Goal: Transaction & Acquisition: Obtain resource

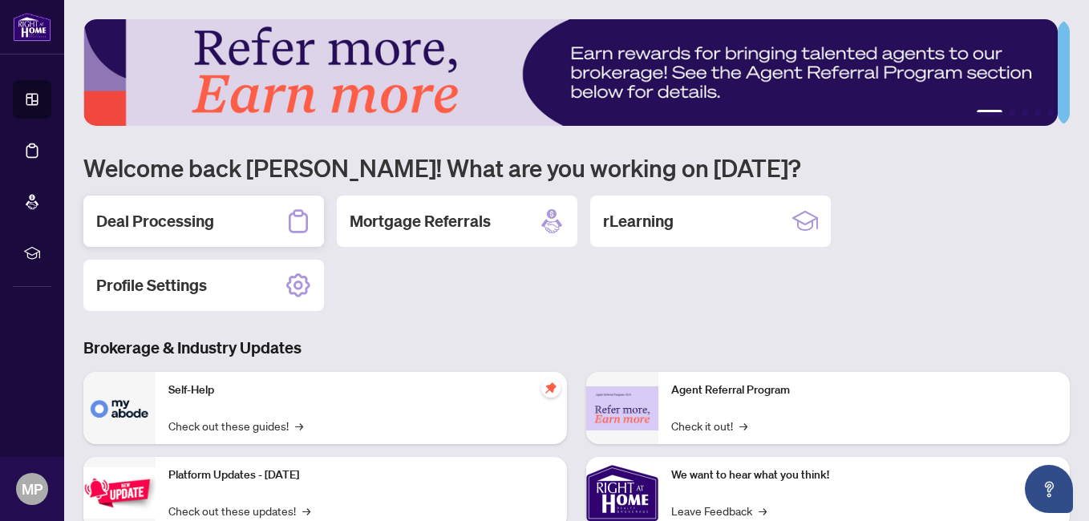
click at [149, 219] on h2 "Deal Processing" at bounding box center [155, 221] width 118 height 22
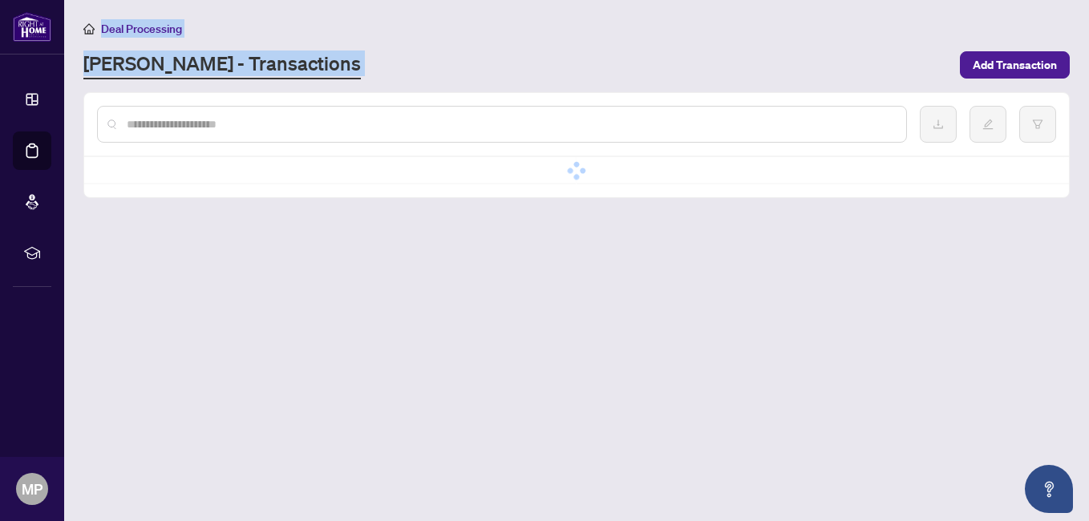
click at [149, 219] on main "Deal Processing RAHR - Transactions Add Transaction No data No data" at bounding box center [576, 260] width 1025 height 521
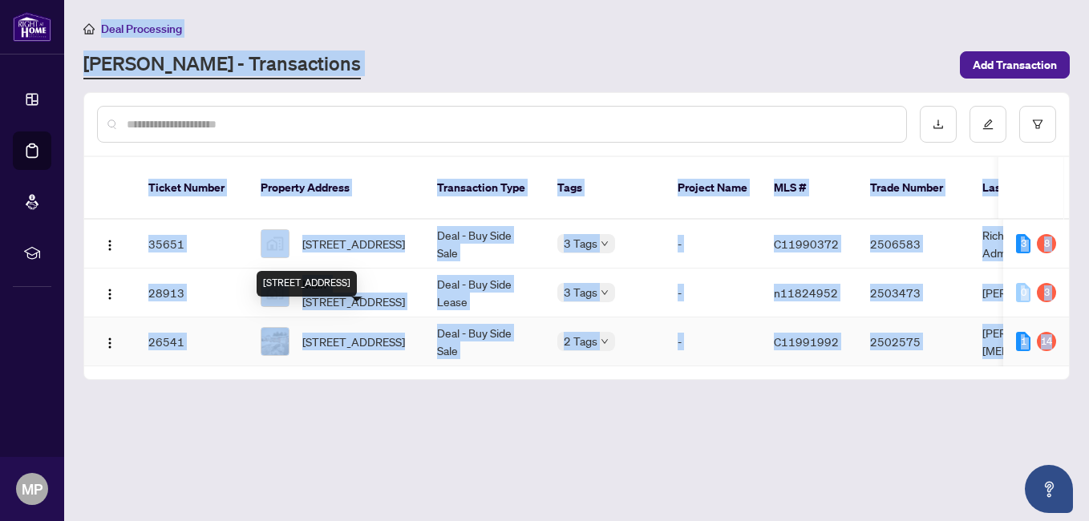
click at [364, 333] on span "997 Willowdale Ave, Toronto, Ontario M2M 3C8, Canada" at bounding box center [353, 342] width 103 height 18
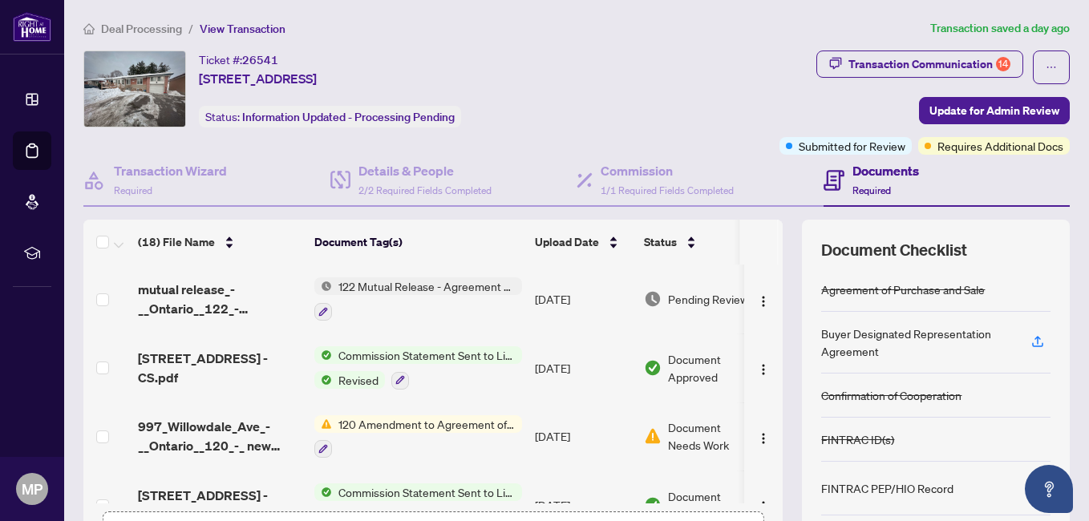
click at [437, 286] on span "122 Mutual Release - Agreement of Purchase and Sale" at bounding box center [427, 286] width 190 height 18
click at [402, 284] on span "122 Mutual Release - Agreement of Purchase and Sale" at bounding box center [427, 286] width 190 height 18
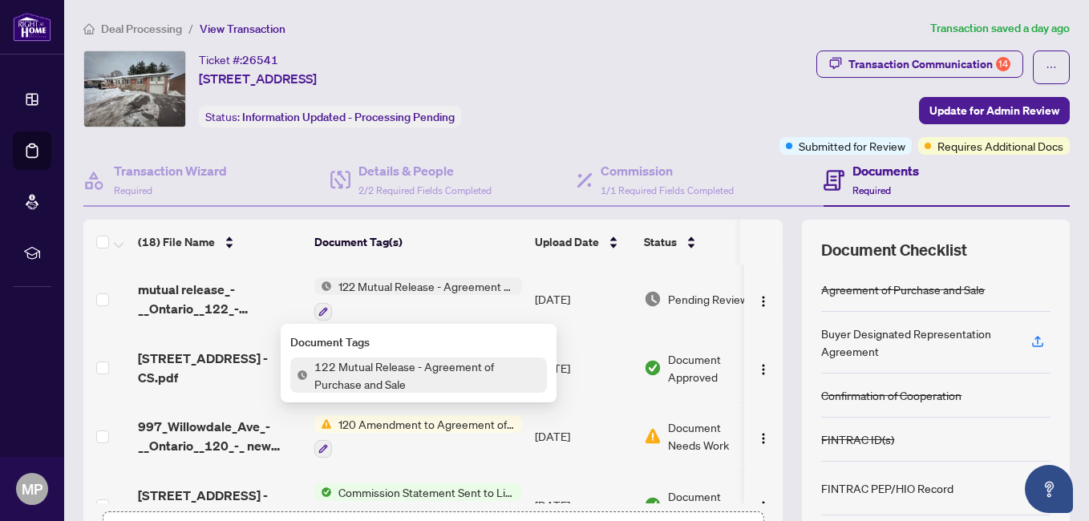
click at [402, 284] on span "122 Mutual Release - Agreement of Purchase and Sale" at bounding box center [427, 286] width 190 height 18
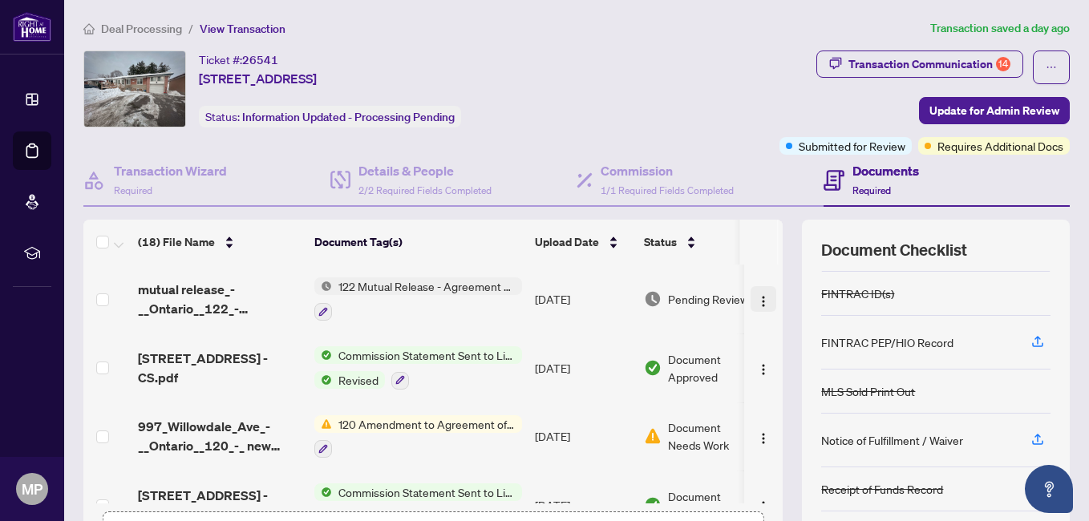
click at [757, 291] on span "button" at bounding box center [763, 299] width 13 height 18
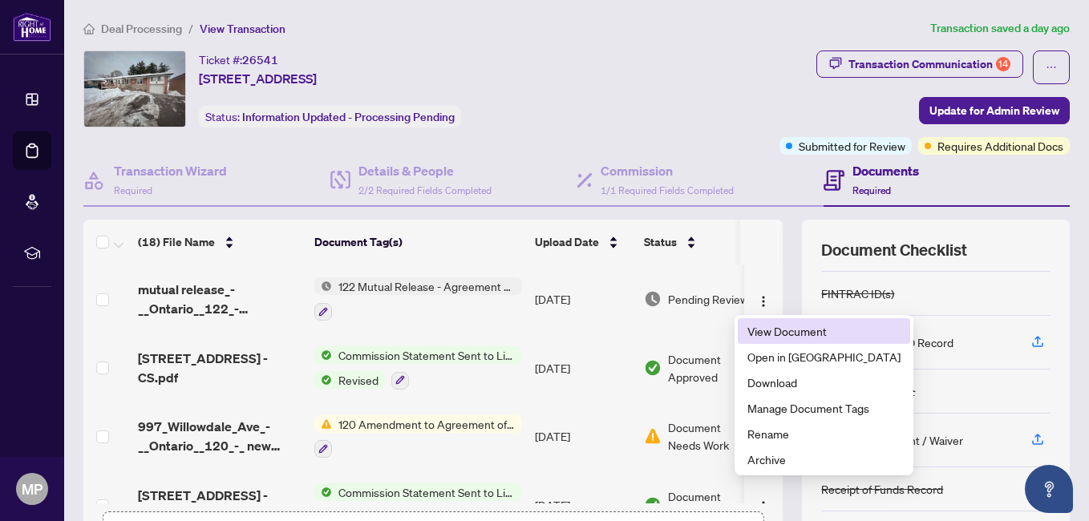
click at [759, 329] on span "View Document" at bounding box center [823, 331] width 153 height 18
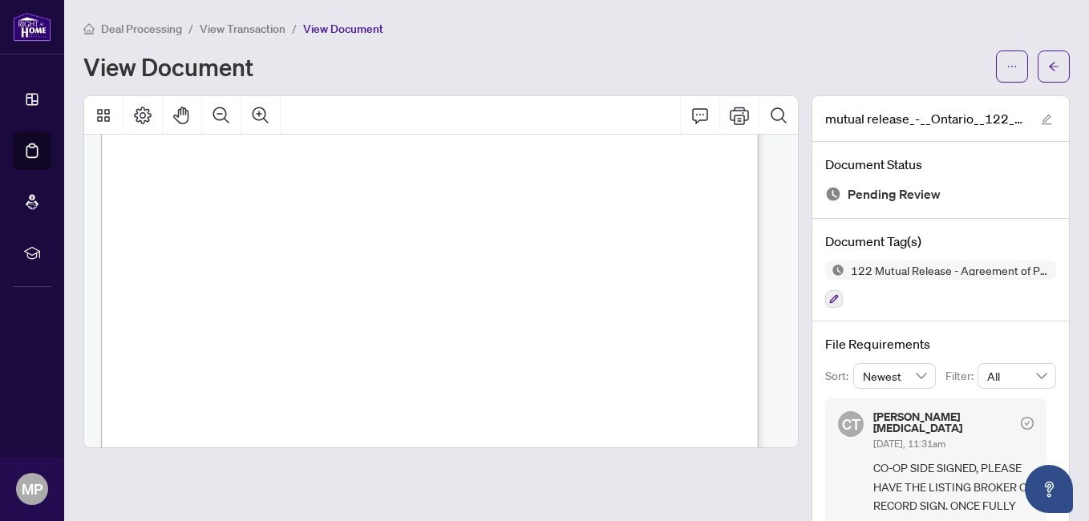
scroll to position [582, 0]
click at [690, 123] on icon "Comment" at bounding box center [699, 115] width 19 height 19
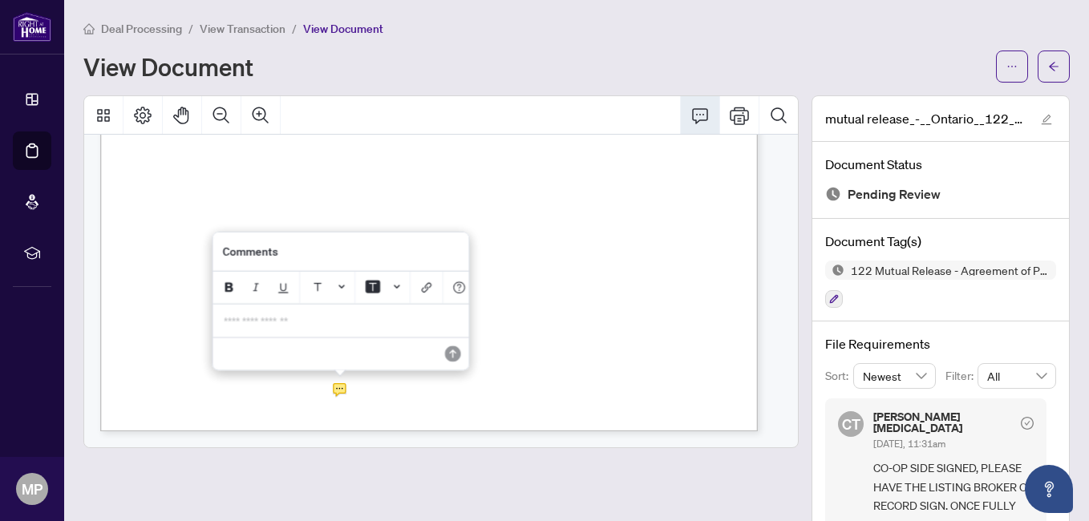
scroll to position [570, 0]
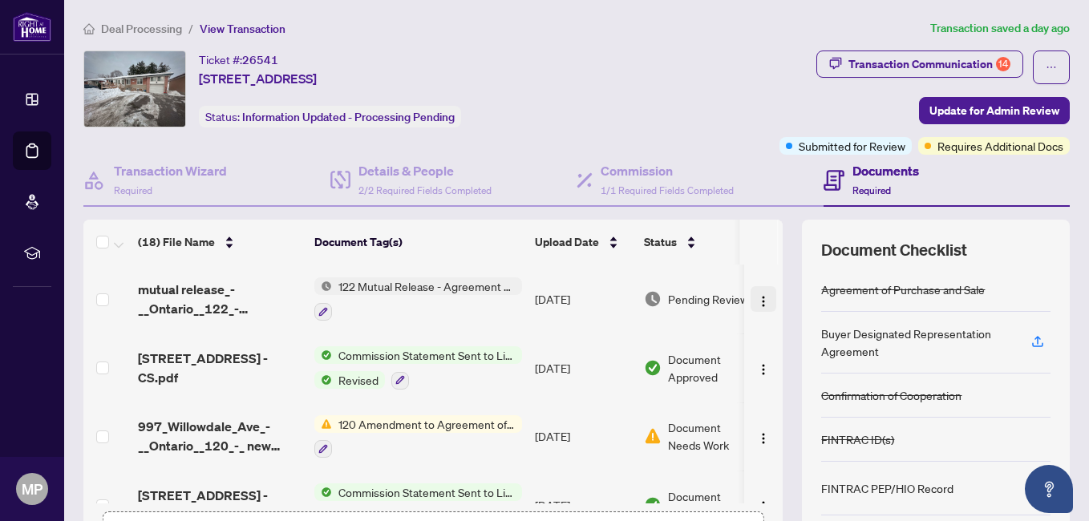
click at [757, 297] on img "button" at bounding box center [763, 301] width 13 height 13
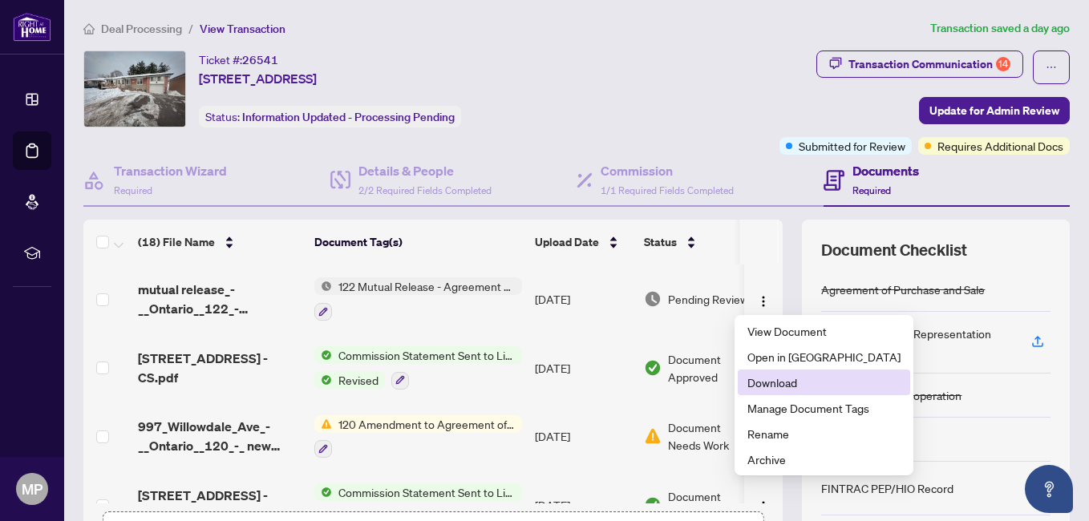
click at [756, 382] on span "Download" at bounding box center [823, 383] width 153 height 18
